Goal: Task Accomplishment & Management: Complete application form

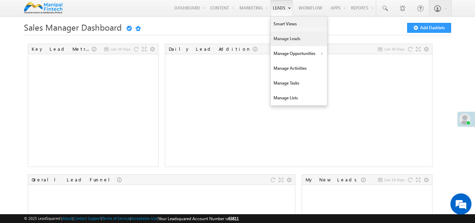
click at [289, 36] on link "Manage Leads" at bounding box center [299, 38] width 56 height 15
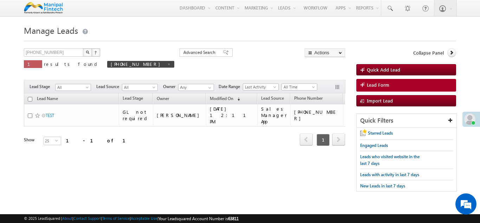
click at [1, 100] on body "Menu [PERSON_NAME] [PERSON_NAME]sri [PERSON_NAME] va+2@ sahib andhu .com Settin…" at bounding box center [240, 99] width 480 height 199
click at [167, 65] on span at bounding box center [169, 64] width 4 height 4
type input "Search Leads"
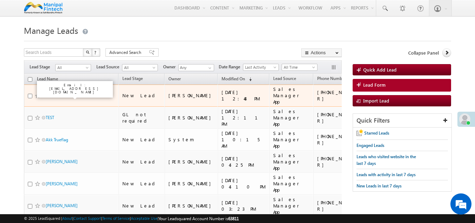
click at [65, 94] on link "SumitV Verma" at bounding box center [59, 95] width 26 height 5
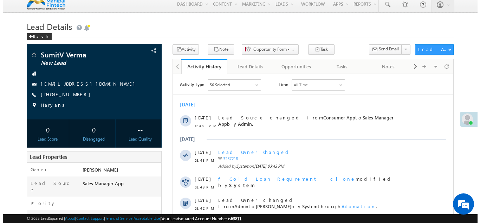
scroll to position [4, 0]
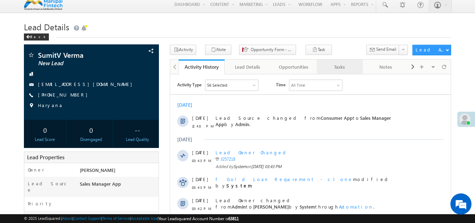
click at [326, 72] on link "Tasks" at bounding box center [340, 66] width 46 height 15
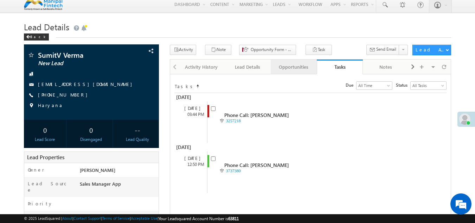
click at [289, 70] on div "Opportunities" at bounding box center [293, 67] width 34 height 8
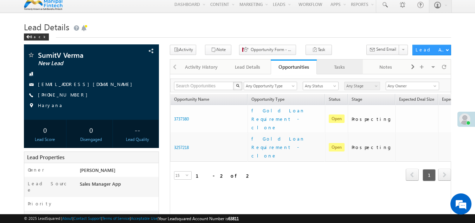
click at [329, 66] on div "Tasks" at bounding box center [339, 67] width 34 height 8
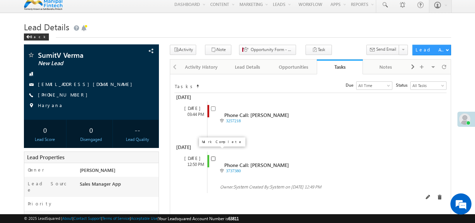
click at [212, 156] on input "checkbox" at bounding box center [213, 158] width 5 height 5
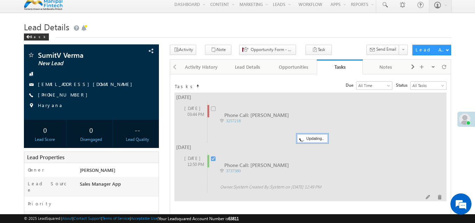
checkbox input "false"
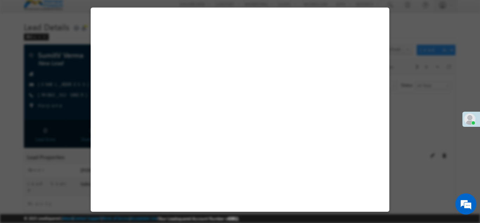
select select "Sales Manager App"
select select "Fresh Lead"
select select "Doorstep"
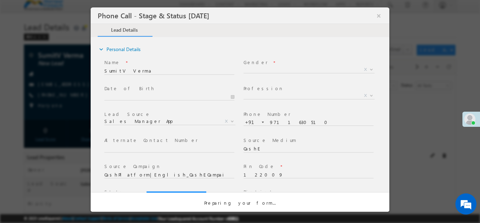
select select "Open"
select select "Fresh Lead"
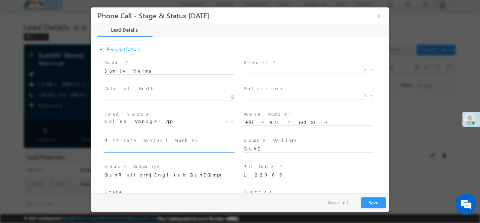
type input "[DATE] 12:49 PM"
type input "0"
click at [298, 69] on span "X" at bounding box center [309, 69] width 131 height 7
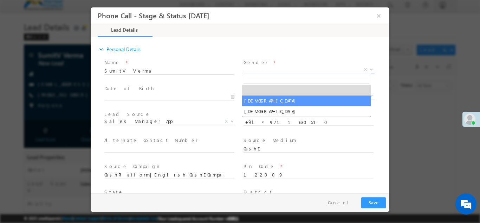
select select "Male"
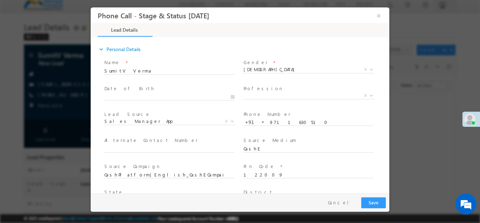
click at [282, 103] on span at bounding box center [309, 104] width 130 height 8
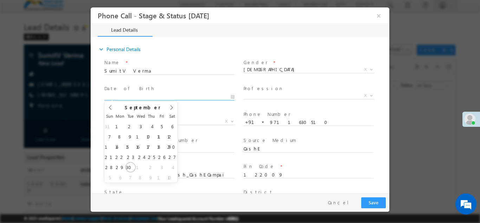
click at [205, 96] on input "text" at bounding box center [169, 96] width 130 height 7
type input "09/30/25"
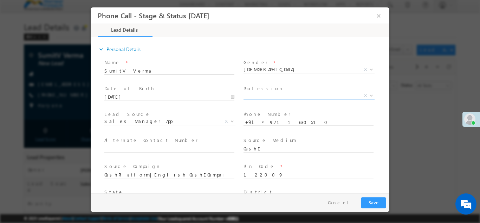
click at [260, 98] on span "X" at bounding box center [309, 96] width 131 height 7
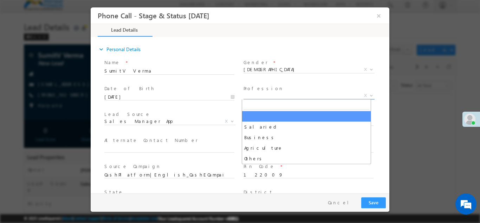
click at [259, 95] on span "X" at bounding box center [309, 95] width 131 height 7
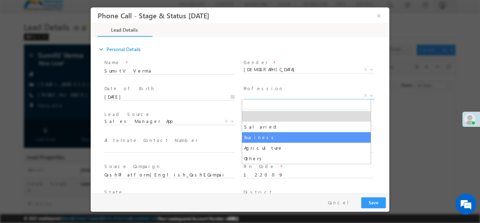
select select "Business"
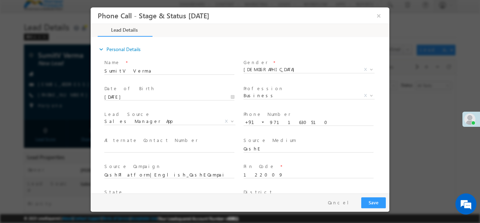
click at [272, 102] on span at bounding box center [309, 104] width 130 height 8
click at [297, 124] on input "9711630510" at bounding box center [309, 121] width 130 height 7
type input "9711630520"
click at [286, 101] on span at bounding box center [309, 104] width 130 height 8
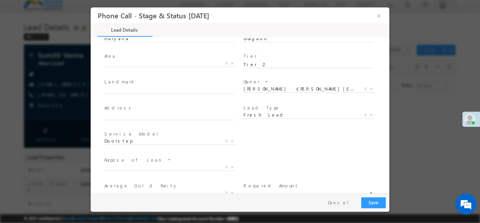
scroll to position [162, 0]
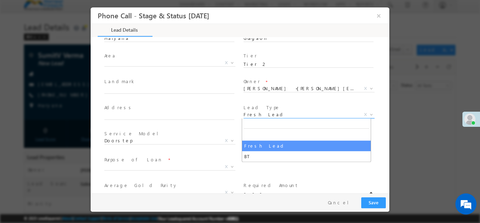
click at [282, 114] on span "Fresh Lead" at bounding box center [301, 114] width 114 height 6
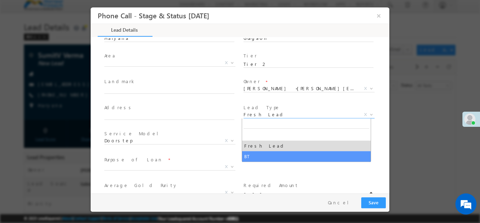
select select "BT"
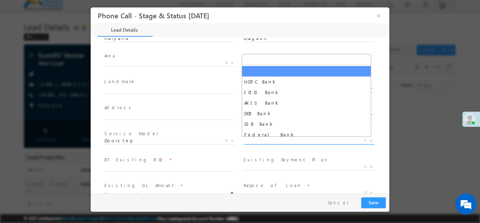
click at [286, 138] on span "X" at bounding box center [309, 140] width 131 height 7
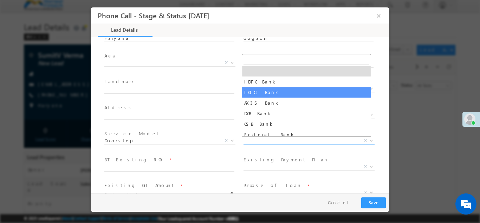
select select "ICICI Bank"
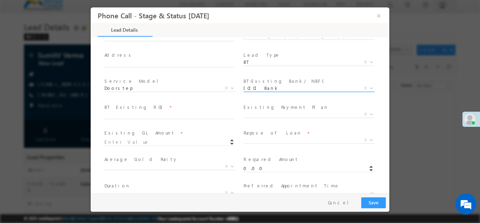
scroll to position [215, 0]
click at [211, 111] on input "text" at bounding box center [169, 114] width 130 height 7
type input "10"
click at [266, 115] on span "X" at bounding box center [309, 113] width 131 height 7
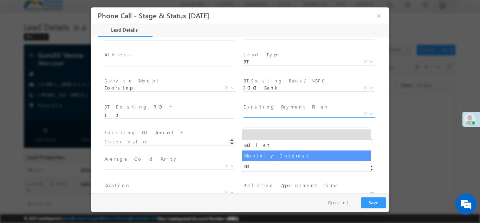
select select "Monthly Interest"
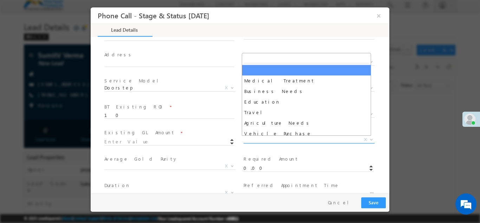
click at [271, 138] on span "X" at bounding box center [309, 139] width 131 height 7
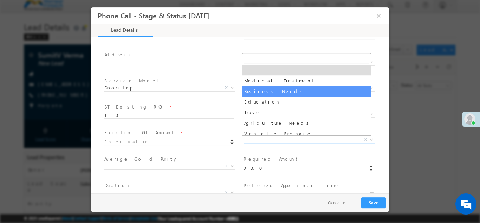
select select "Business Needs"
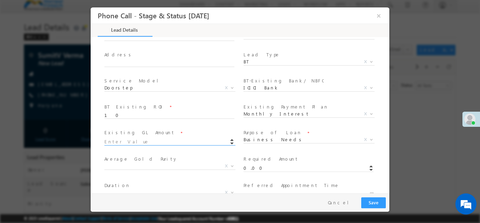
click at [201, 140] on input at bounding box center [169, 141] width 130 height 7
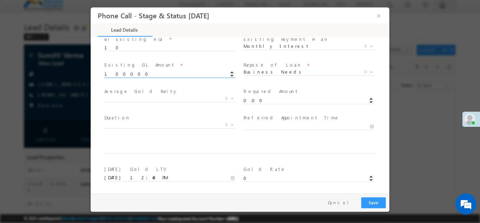
scroll to position [283, 0]
type input "100000.00"
click at [269, 101] on input "0.00" at bounding box center [309, 99] width 130 height 7
type input "0"
type input "200000.00"
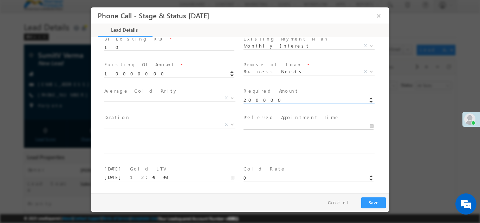
type input "09/30/25 12:49 PM"
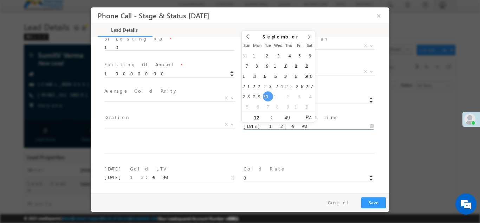
click at [266, 124] on input "09/30/25 12:49 PM" at bounding box center [309, 125] width 130 height 7
click at [259, 130] on span at bounding box center [309, 133] width 130 height 8
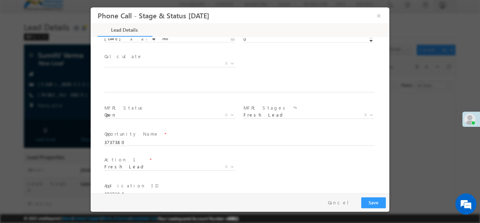
scroll to position [437, 0]
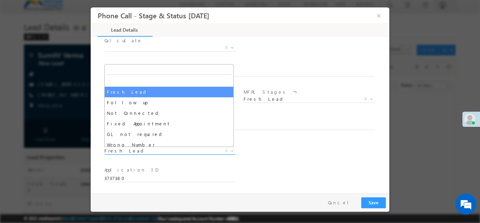
click at [174, 150] on span "Fresh Lead" at bounding box center [161, 150] width 114 height 6
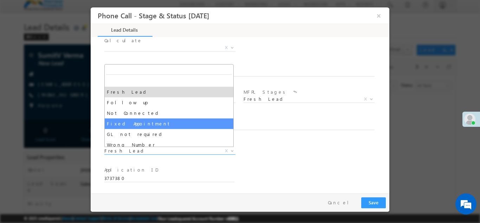
select select "Fixed Appointment"
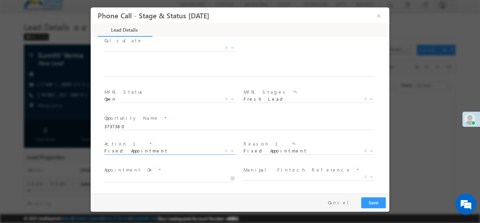
scroll to position [489, 0]
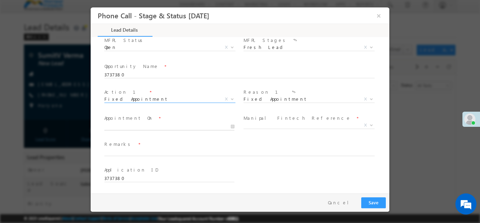
type input "09/30/25 12:50 PM"
type input "50"
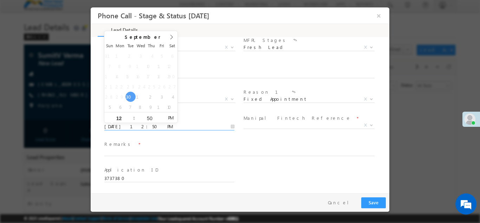
click at [207, 125] on input "09/30/25 12:50 PM" at bounding box center [169, 126] width 130 height 7
type input "09/30/25 1:50 PM"
type input "01"
click at [130, 115] on span at bounding box center [131, 114] width 5 height 5
click at [152, 115] on div "50" at bounding box center [149, 117] width 29 height 11
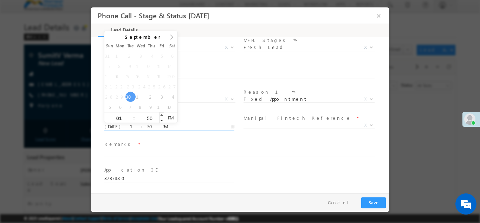
click at [151, 118] on input "50" at bounding box center [149, 117] width 29 height 5
type input "30"
type input "[DATE] 1:30 PM"
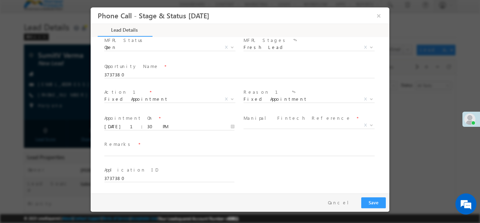
click at [279, 141] on span "Remarks *" at bounding box center [235, 144] width 263 height 8
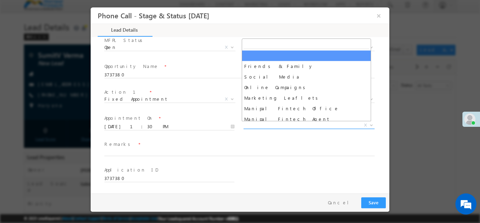
click at [273, 122] on span "X" at bounding box center [309, 124] width 131 height 7
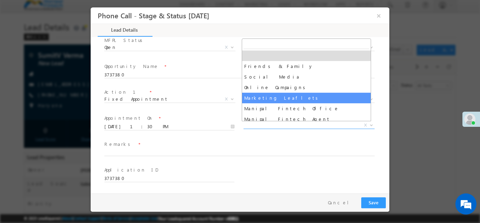
select select "Marketing Leaflets"
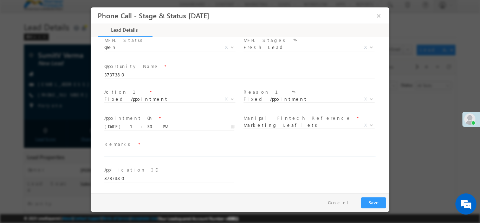
click at [230, 154] on input "text" at bounding box center [239, 152] width 270 height 7
type input "ok"
click at [242, 162] on span at bounding box center [235, 159] width 263 height 8
click at [377, 203] on button "Save" at bounding box center [373, 202] width 25 height 11
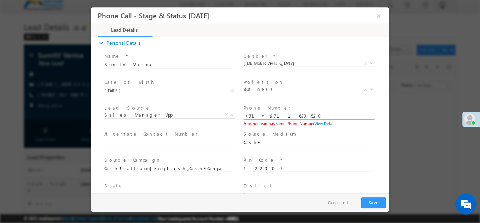
click at [317, 115] on input "9711630520" at bounding box center [309, 115] width 130 height 7
type input "9711630510"
click at [367, 197] on button "Save" at bounding box center [373, 202] width 25 height 11
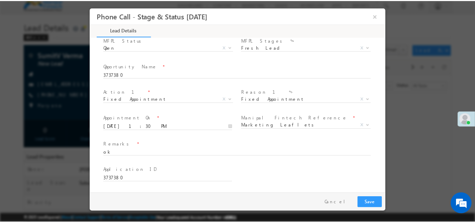
scroll to position [7, 0]
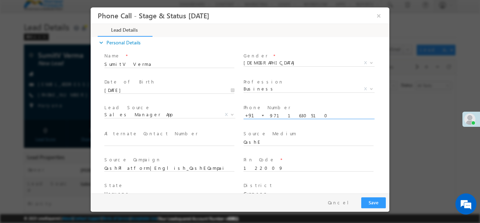
click at [373, 203] on button "Save" at bounding box center [373, 202] width 25 height 11
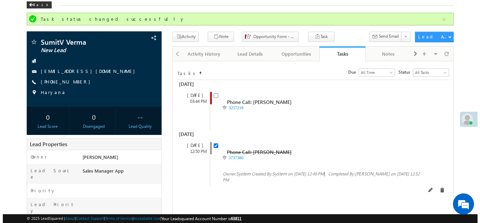
scroll to position [34, 0]
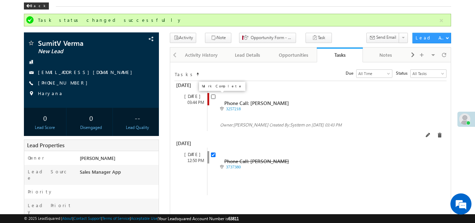
click at [212, 98] on input "checkbox" at bounding box center [213, 96] width 5 height 5
checkbox input "false"
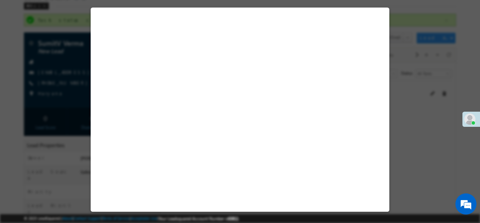
select select "[DEMOGRAPHIC_DATA]"
select select "Business"
select select "Sales Manager App"
select select "Fresh Lead"
select select "Doorstep"
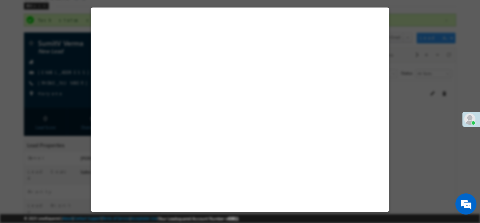
select select "Open"
select select "Fresh Lead"
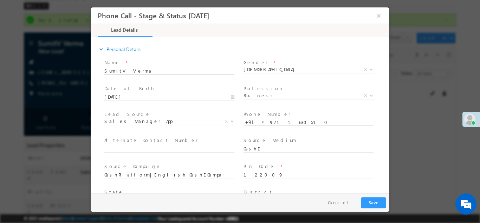
scroll to position [0, 0]
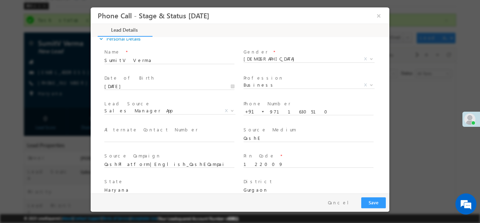
type input "09/30/25 12:53 PM"
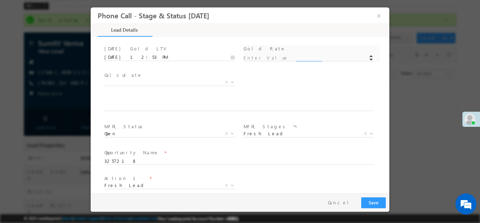
scroll to position [411, 0]
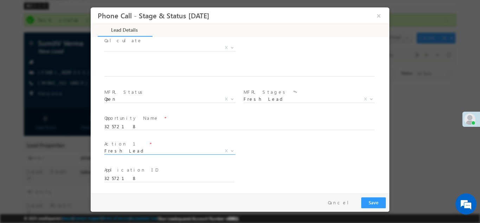
type input "0"
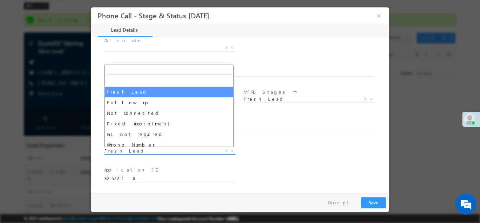
click at [180, 148] on span "Fresh Lead" at bounding box center [161, 150] width 114 height 6
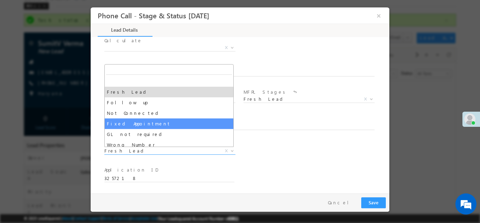
select select "Fixed Appointment"
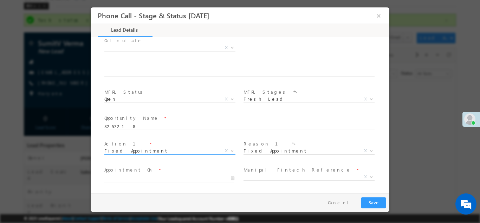
scroll to position [462, 0]
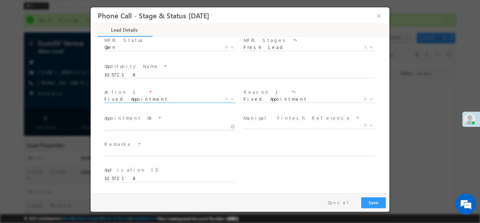
type input "09/30/25 12:54 PM"
type input "54"
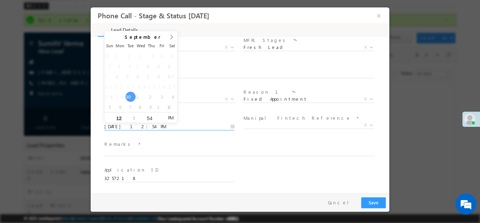
click at [173, 126] on input "09/30/25 12:54 PM" at bounding box center [169, 126] width 130 height 7
type input "09/30/25 1:54 PM"
type input "01"
click at [132, 116] on span at bounding box center [131, 114] width 5 height 5
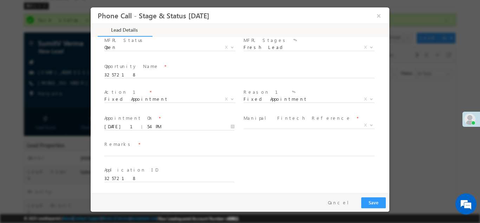
click at [248, 120] on label "Manipal Fintech Reference" at bounding box center [298, 117] width 108 height 7
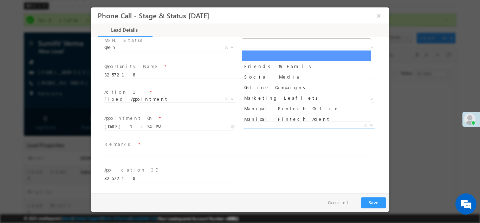
click at [252, 125] on span "X" at bounding box center [309, 124] width 131 height 7
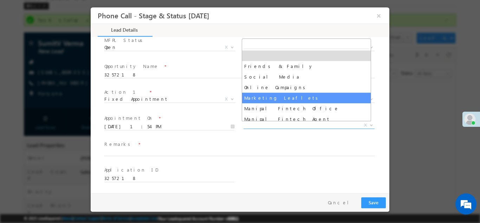
drag, startPoint x: 263, startPoint y: 91, endPoint x: 265, endPoint y: 101, distance: 10.1
select select "Marketing Leaflets"
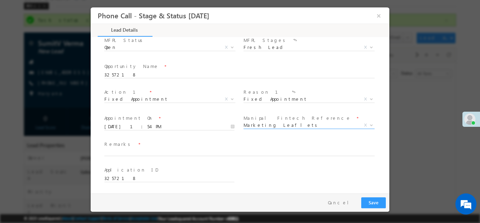
click at [265, 101] on span "Fixed Appointment Fixed Appointment X" at bounding box center [312, 100] width 136 height 8
click at [231, 154] on input "text" at bounding box center [239, 152] width 270 height 7
type input "ok"
click at [374, 199] on button "Save" at bounding box center [373, 202] width 25 height 11
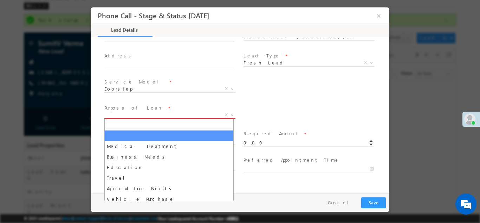
click at [207, 114] on span "X" at bounding box center [169, 114] width 131 height 7
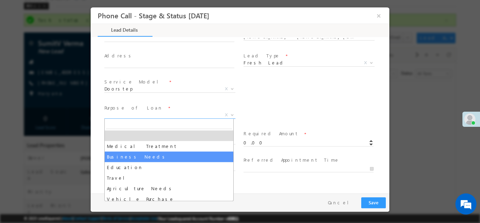
select select "Business Needs"
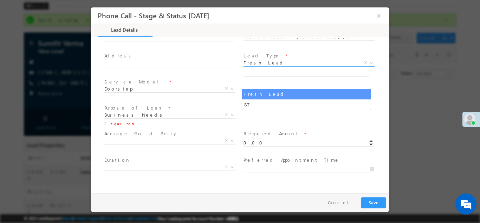
click at [261, 64] on span "Fresh Lead" at bounding box center [301, 62] width 114 height 6
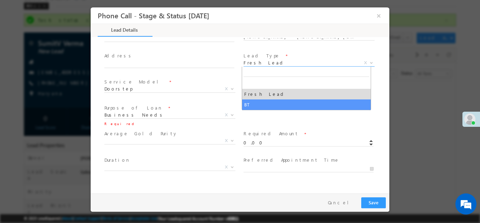
select select "BT"
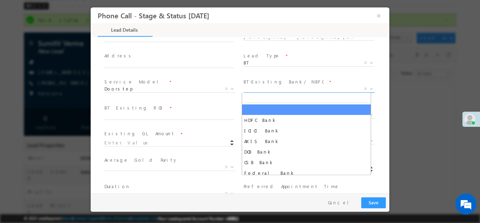
click at [257, 89] on span "X" at bounding box center [309, 88] width 131 height 7
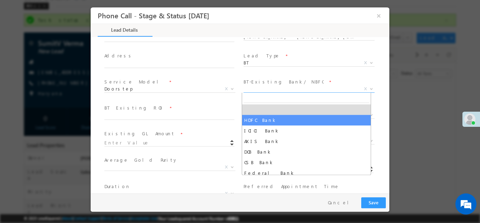
select select "HDFC Bank"
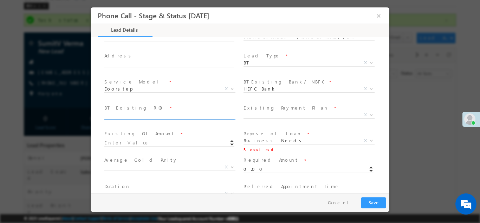
click at [220, 115] on input "text" at bounding box center [169, 116] width 130 height 7
type input "10"
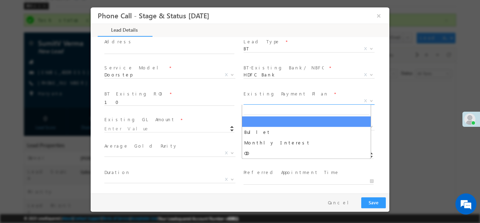
click at [293, 100] on span "X" at bounding box center [309, 100] width 131 height 7
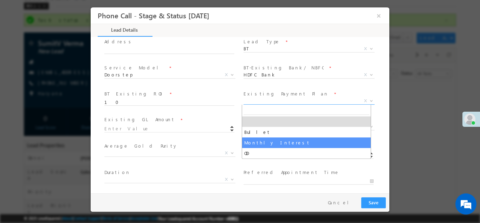
select select "Monthly Interest"
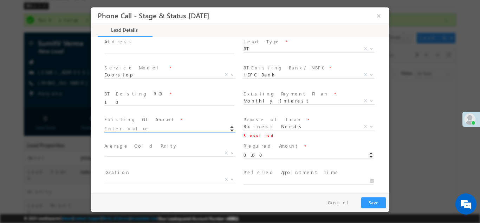
click at [187, 127] on input at bounding box center [169, 128] width 130 height 7
type input "100000.00"
click at [276, 152] on input "0.00" at bounding box center [309, 154] width 130 height 7
type input "0"
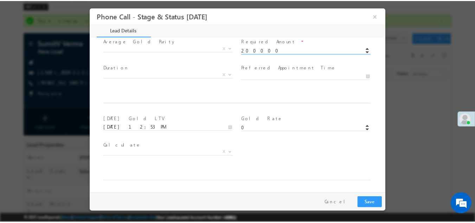
scroll to position [489, 0]
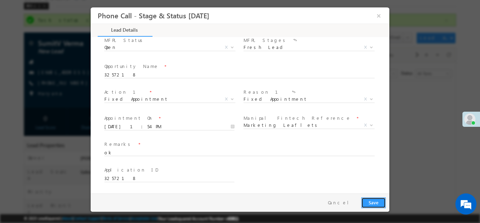
type input "200000.00"
click at [369, 199] on button "Save" at bounding box center [373, 202] width 25 height 11
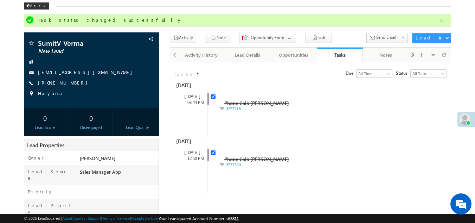
scroll to position [0, 0]
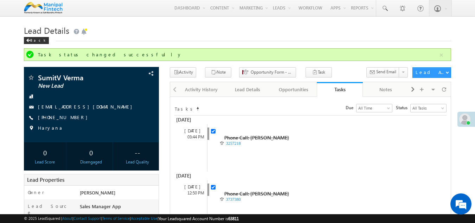
click at [49, 6] on img at bounding box center [43, 8] width 39 height 12
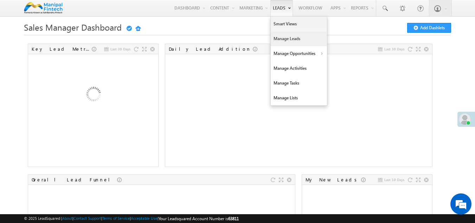
click at [288, 32] on link "Manage Leads" at bounding box center [299, 38] width 56 height 15
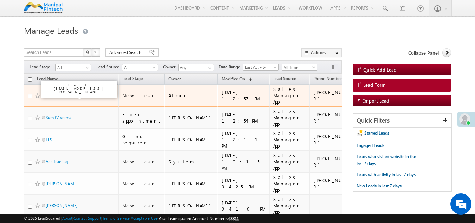
click at [72, 95] on link "SumitVerma Verma" at bounding box center [63, 95] width 35 height 5
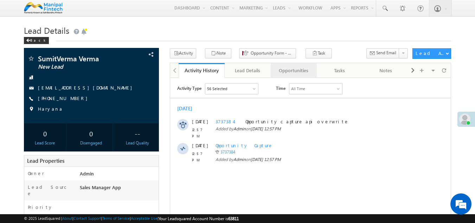
click at [286, 70] on div "Opportunities" at bounding box center [293, 70] width 34 height 8
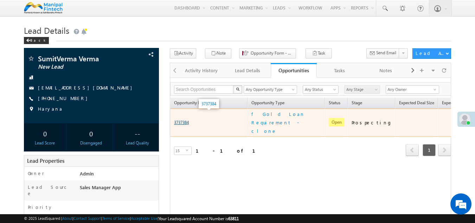
click at [186, 120] on link "3737384" at bounding box center [181, 122] width 15 height 5
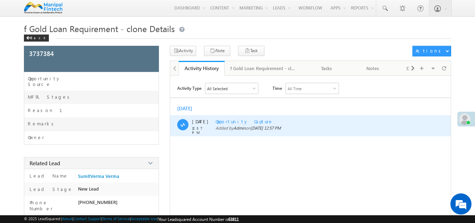
click at [252, 120] on span "Opportunity Capture" at bounding box center [245, 121] width 58 height 6
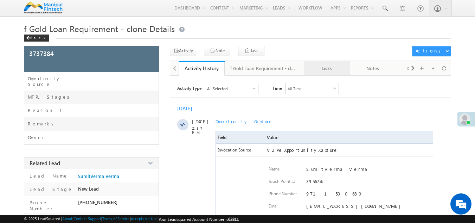
click at [327, 64] on div "Tasks" at bounding box center [326, 68] width 34 height 8
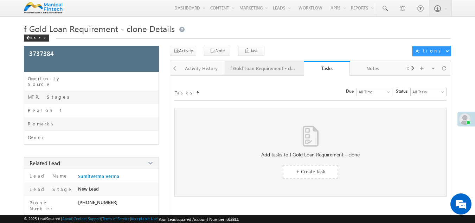
click at [237, 65] on div "f Gold Loan Requirement - clone Details" at bounding box center [263, 68] width 67 height 8
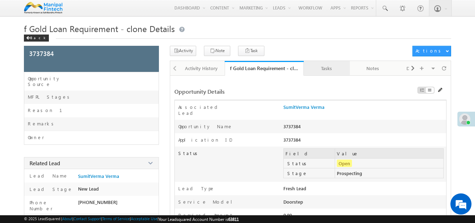
click at [322, 71] on div "Tasks" at bounding box center [326, 68] width 34 height 8
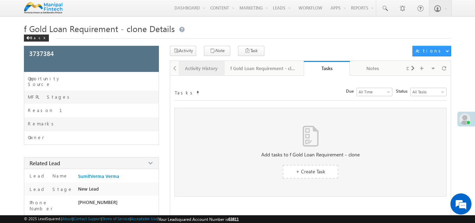
click at [207, 62] on link "Activity History" at bounding box center [202, 68] width 46 height 15
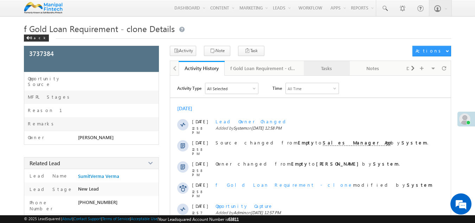
click at [330, 66] on div "Tasks" at bounding box center [326, 68] width 34 height 8
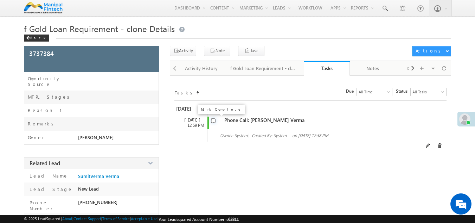
click at [213, 121] on input "checkbox" at bounding box center [213, 120] width 5 height 5
checkbox input "false"
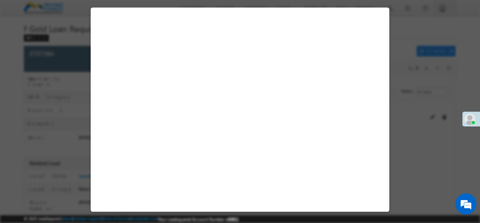
select select "Sales Manager App"
select select "Fresh Lead"
select select "Doorstep"
select select "Open"
select select "Fresh Lead"
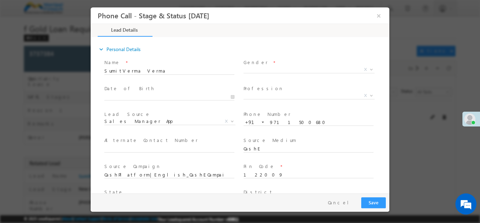
type input "09/30/25 1:00 PM"
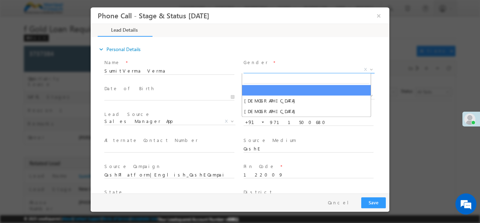
click at [257, 69] on span "X" at bounding box center [309, 69] width 131 height 7
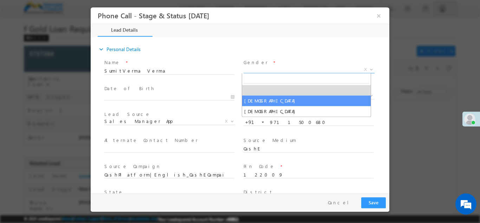
select select "[DEMOGRAPHIC_DATA]"
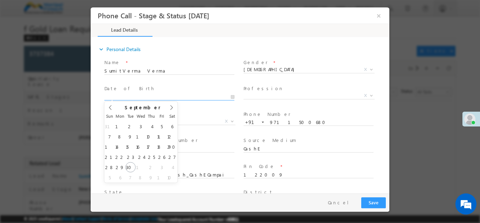
click at [223, 98] on input "text" at bounding box center [169, 96] width 130 height 7
type input "0"
click at [110, 109] on span at bounding box center [110, 109] width 12 height 17
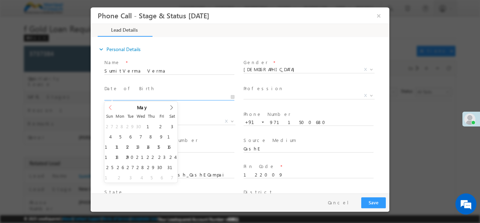
click at [110, 109] on span at bounding box center [110, 109] width 12 height 17
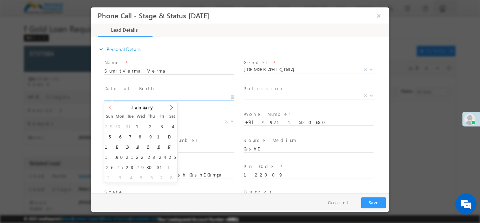
click at [110, 109] on span at bounding box center [110, 109] width 12 height 17
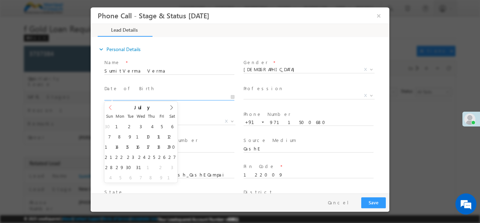
click at [110, 109] on span at bounding box center [110, 109] width 12 height 17
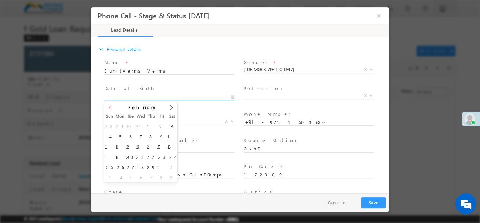
click at [110, 109] on span at bounding box center [110, 109] width 12 height 17
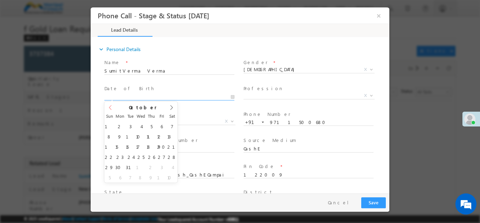
click at [110, 109] on span at bounding box center [110, 109] width 12 height 17
click at [149, 110] on input "2023" at bounding box center [141, 113] width 44 height 6
type input "1984"
type input "08/08/84"
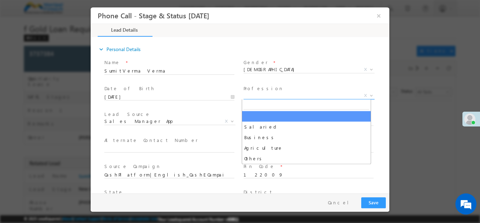
click at [264, 94] on span "X" at bounding box center [309, 95] width 131 height 7
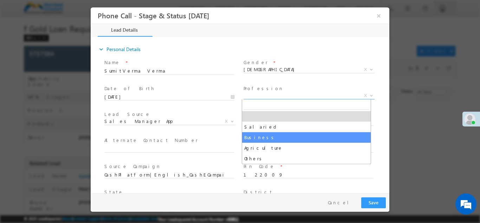
select select "Business"
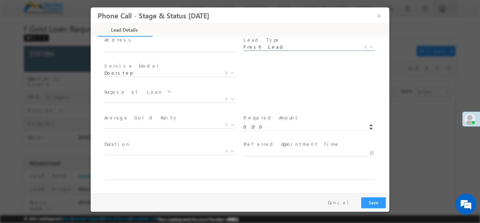
scroll to position [230, 0]
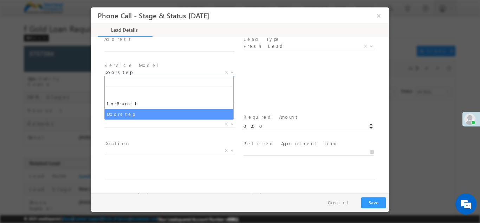
click at [179, 74] on span "Doorstep" at bounding box center [161, 72] width 114 height 6
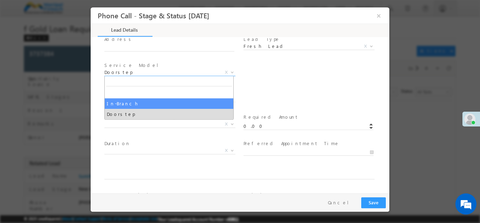
select select "In-Branch"
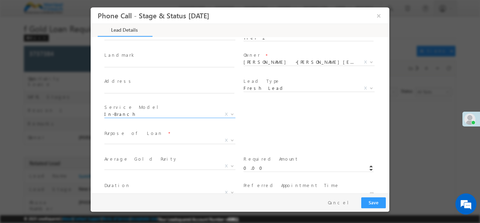
scroll to position [189, 0]
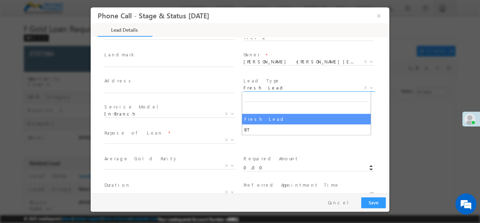
click at [249, 89] on span "Fresh Lead" at bounding box center [301, 87] width 114 height 6
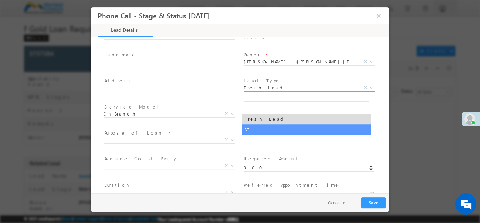
select select "BT"
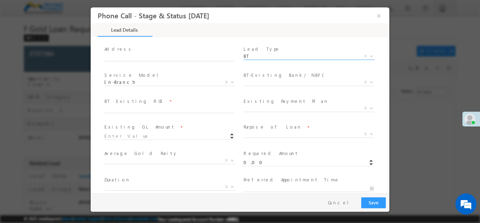
scroll to position [221, 0]
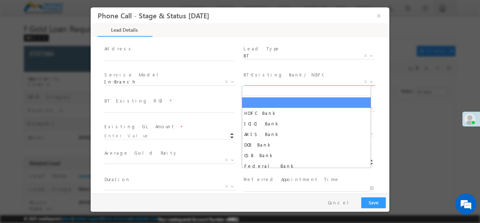
click at [272, 80] on span "X" at bounding box center [309, 81] width 131 height 7
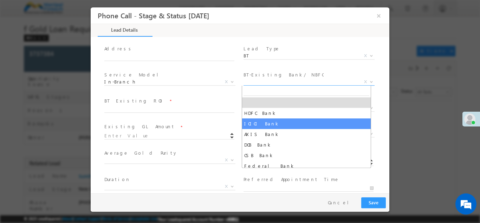
select select "ICICI Bank"
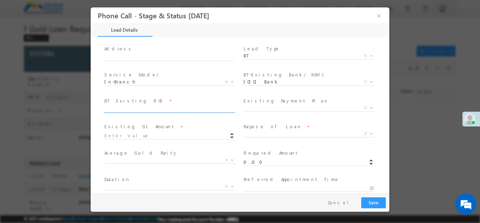
click at [220, 109] on input "text" at bounding box center [169, 108] width 130 height 7
type input "10"
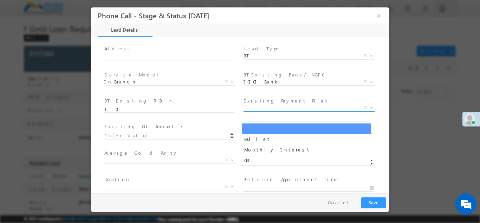
click at [282, 108] on span "X" at bounding box center [309, 107] width 131 height 7
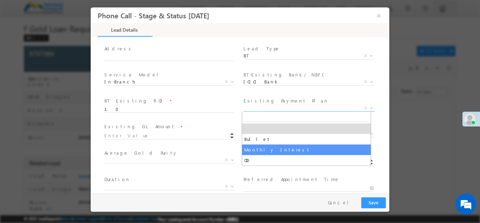
select select "Monthly Interest"
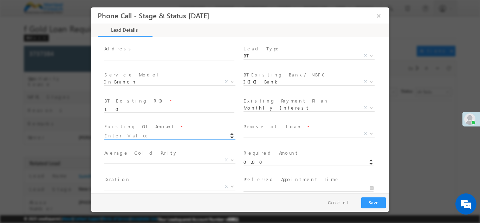
click at [211, 134] on input at bounding box center [169, 135] width 130 height 7
type input "100000.00"
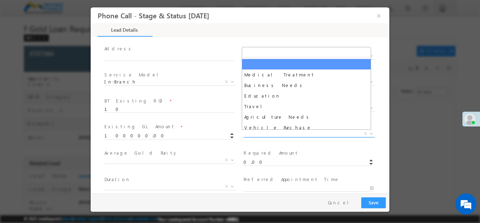
click at [272, 134] on span "X" at bounding box center [309, 133] width 131 height 7
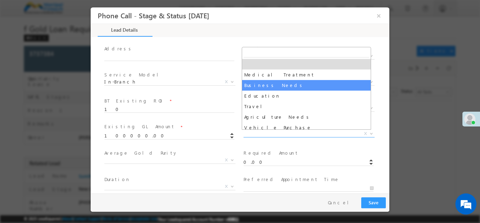
select select "Business Needs"
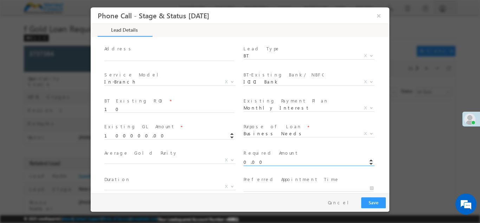
click at [265, 161] on input "0.00" at bounding box center [309, 161] width 130 height 7
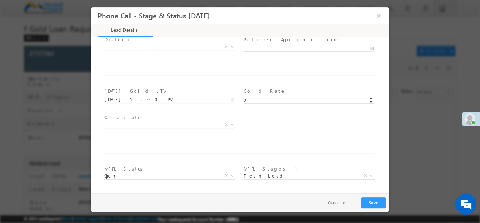
scroll to position [437, 0]
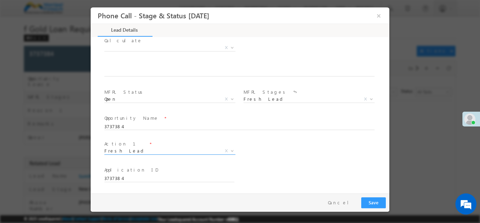
type input "200000.00"
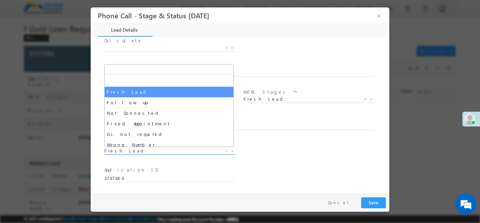
click at [197, 152] on span "Fresh Lead" at bounding box center [161, 150] width 114 height 6
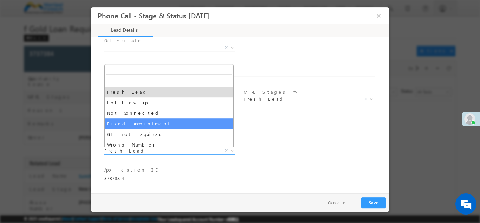
select select "Fixed Appointment"
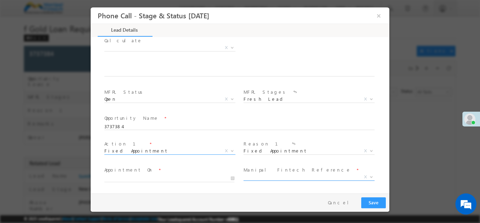
scroll to position [489, 0]
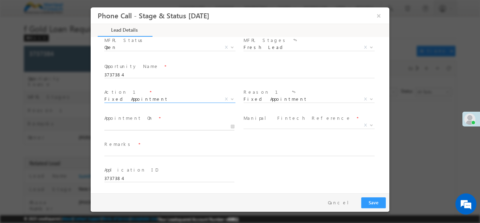
type input "09/30/25 1:01 PM"
type input "01"
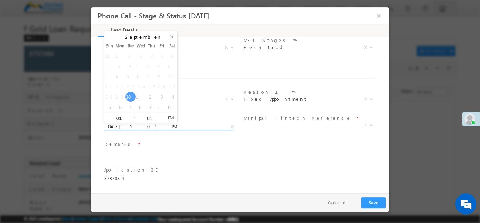
click at [204, 123] on input "09/30/25 1:01 PM" at bounding box center [169, 126] width 130 height 7
type input "09/30/25 2:01 PM"
type input "02"
click at [133, 114] on span at bounding box center [131, 114] width 5 height 5
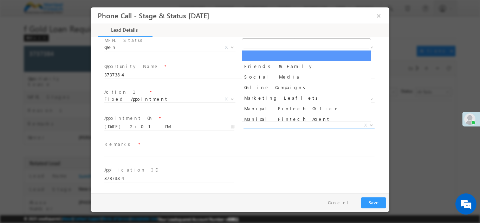
click at [249, 124] on span "X" at bounding box center [309, 124] width 131 height 7
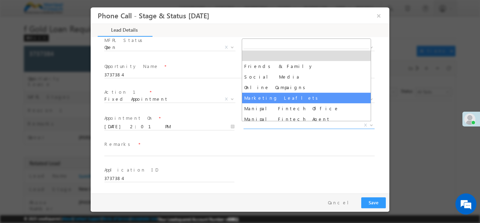
select select "Marketing Leaflets"
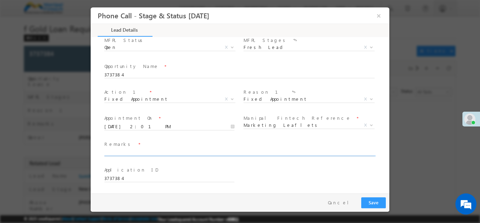
click at [209, 150] on input "text" at bounding box center [239, 152] width 270 height 7
type input "ok"
click at [373, 203] on button "Save" at bounding box center [373, 202] width 25 height 11
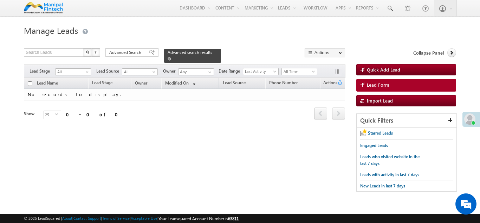
click at [171, 57] on span at bounding box center [170, 59] width 4 height 4
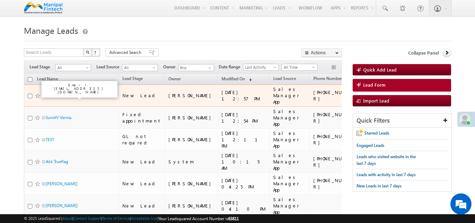
click at [69, 95] on link "SumitVerma Verma" at bounding box center [63, 95] width 35 height 5
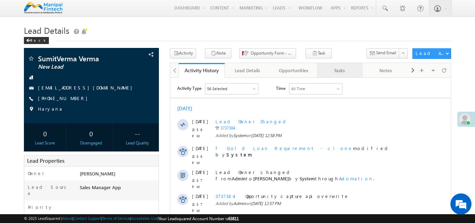
click at [340, 69] on div "Tasks" at bounding box center [339, 70] width 34 height 8
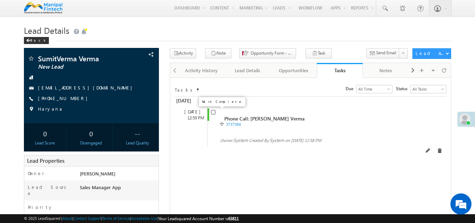
click at [213, 113] on input "checkbox" at bounding box center [213, 112] width 5 height 5
checkbox input "false"
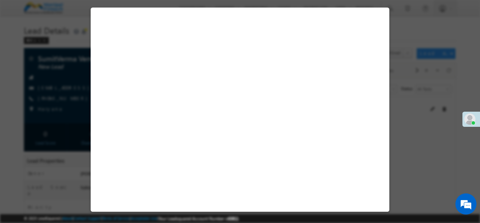
select select "Sales Manager App"
select select "Fresh Lead"
select select "Doorstep"
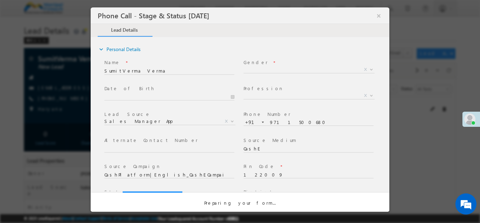
select select "Open"
select select "Fresh Lead"
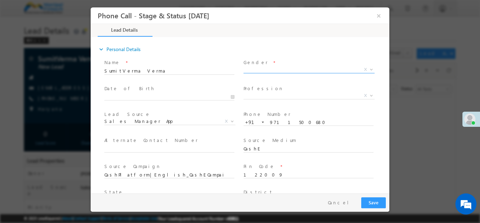
type input "[DATE] 1:02 PM"
drag, startPoint x: 253, startPoint y: 73, endPoint x: 257, endPoint y: 72, distance: 3.8
click at [257, 72] on span "X" at bounding box center [309, 70] width 131 height 7
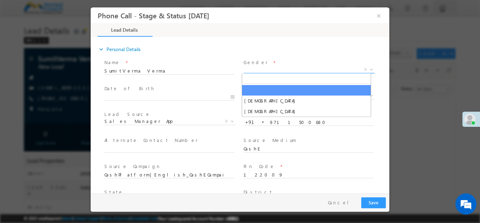
click at [257, 72] on span "X" at bounding box center [309, 69] width 131 height 7
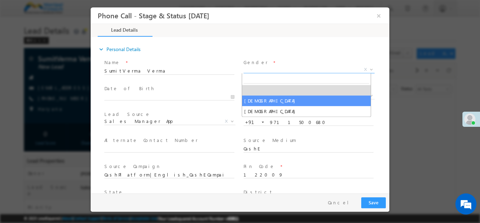
select select "[DEMOGRAPHIC_DATA]"
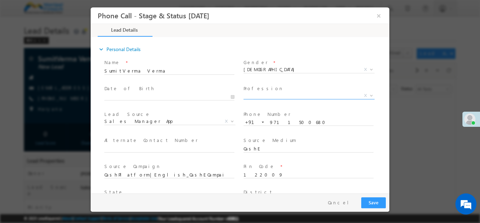
click at [259, 100] on span "X" at bounding box center [309, 96] width 131 height 7
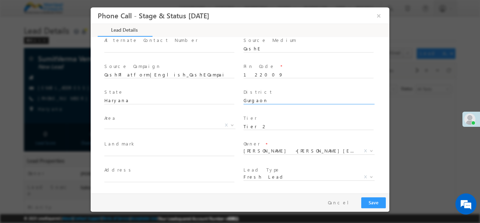
type input "0"
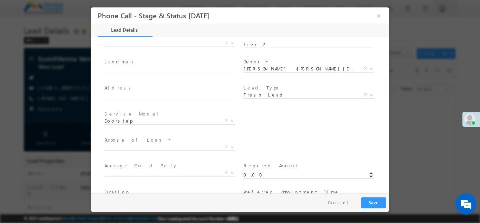
scroll to position [182, 0]
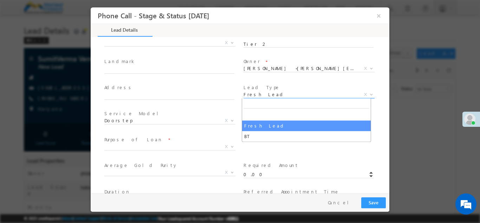
click at [261, 95] on span "Fresh Lead" at bounding box center [301, 94] width 114 height 6
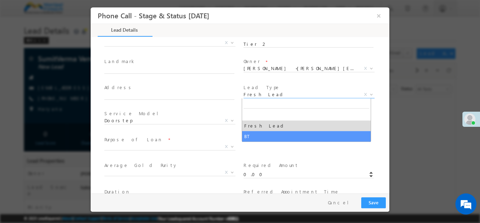
select select "BT"
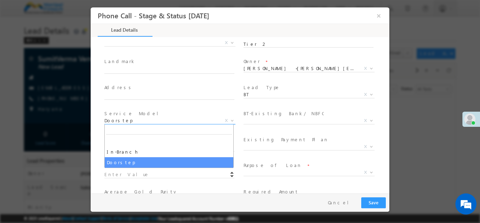
click at [206, 120] on span "Doorstep" at bounding box center [161, 120] width 114 height 6
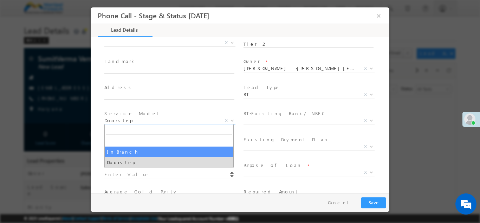
select select "In-Branch"
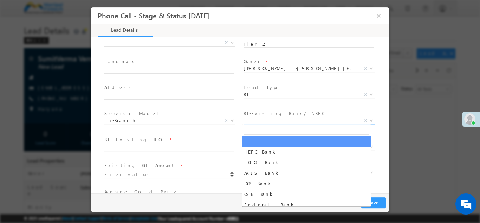
click at [247, 117] on span "X" at bounding box center [309, 120] width 131 height 7
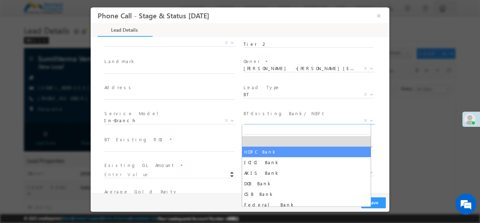
select select "HDFC Bank"
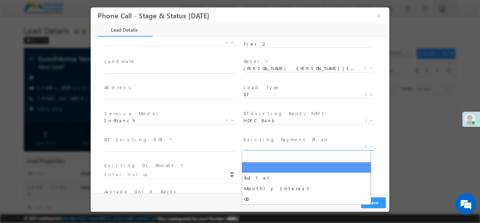
click at [260, 143] on span "X" at bounding box center [309, 146] width 131 height 7
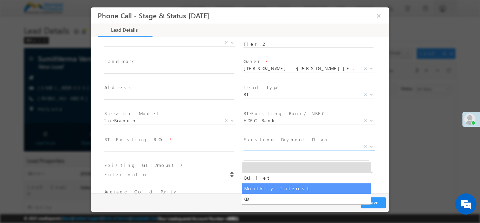
select select "Monthly Interest"
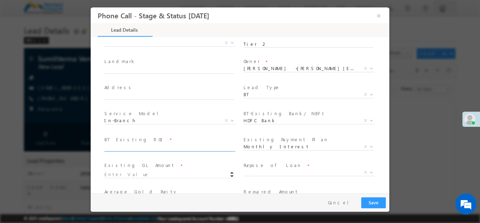
click at [191, 149] on input "text" at bounding box center [169, 147] width 130 height 7
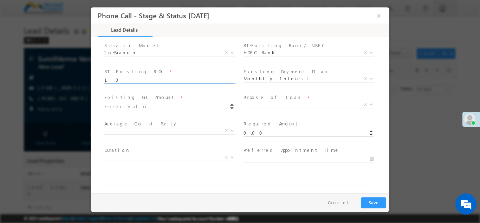
scroll to position [250, 0]
type input "10"
click at [185, 103] on input at bounding box center [169, 105] width 130 height 7
type input "1000000.00"
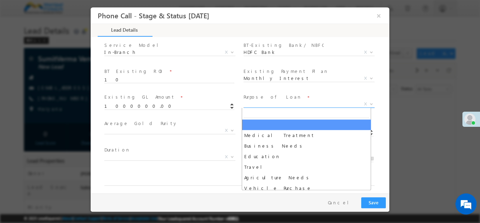
click at [260, 102] on span "X" at bounding box center [309, 103] width 131 height 7
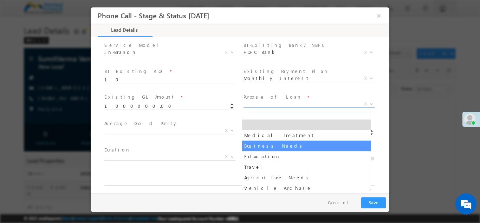
select select "Business Needs"
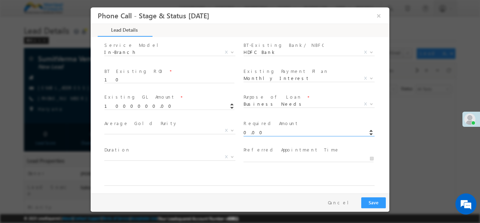
click at [264, 133] on input "0.00" at bounding box center [309, 132] width 130 height 7
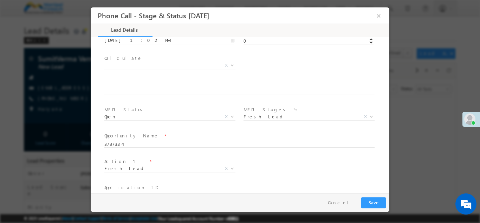
scroll to position [437, 0]
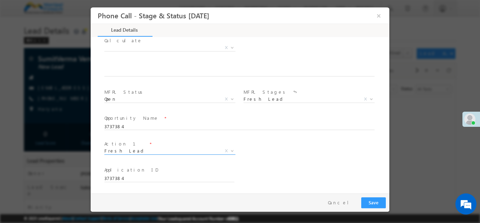
type input "2000000.00"
click at [194, 152] on span "Fresh Lead" at bounding box center [161, 150] width 114 height 6
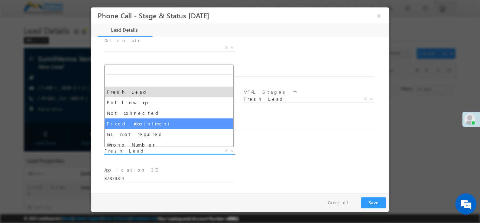
select select "Fixed Appointment"
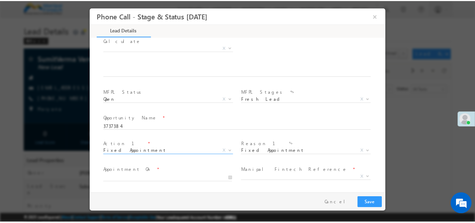
scroll to position [489, 0]
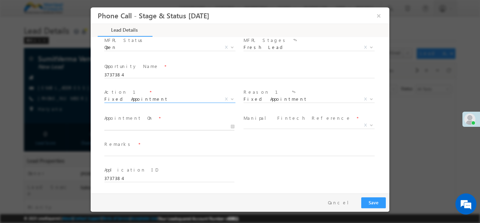
type input "[DATE] 1:03 PM"
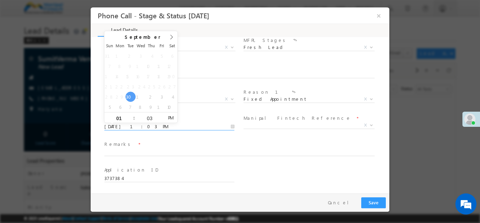
click at [183, 125] on input "[DATE] 1:03 PM" at bounding box center [169, 126] width 130 height 7
click at [152, 116] on input "03" at bounding box center [149, 117] width 29 height 5
type input "30"
type input "[DATE] 1:30 PM"
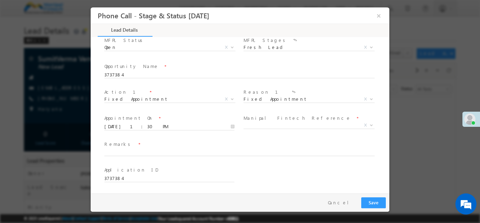
click at [273, 121] on label "Manipal Fintech Reference" at bounding box center [298, 117] width 108 height 7
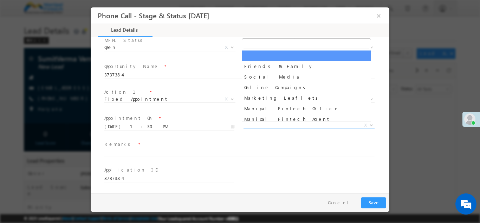
click at [268, 126] on span "X" at bounding box center [309, 124] width 131 height 7
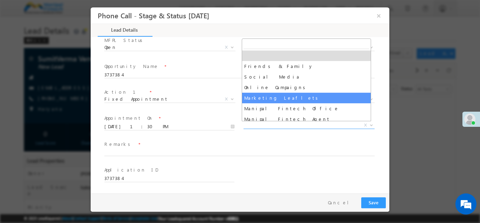
select select "Marketing Leaflets"
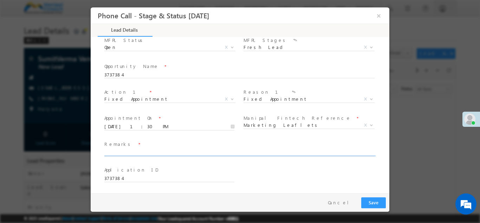
click at [240, 152] on input "text" at bounding box center [239, 152] width 270 height 7
type input "ok"
click at [374, 198] on button "Save" at bounding box center [373, 202] width 25 height 11
